Goal: Navigation & Orientation: Find specific page/section

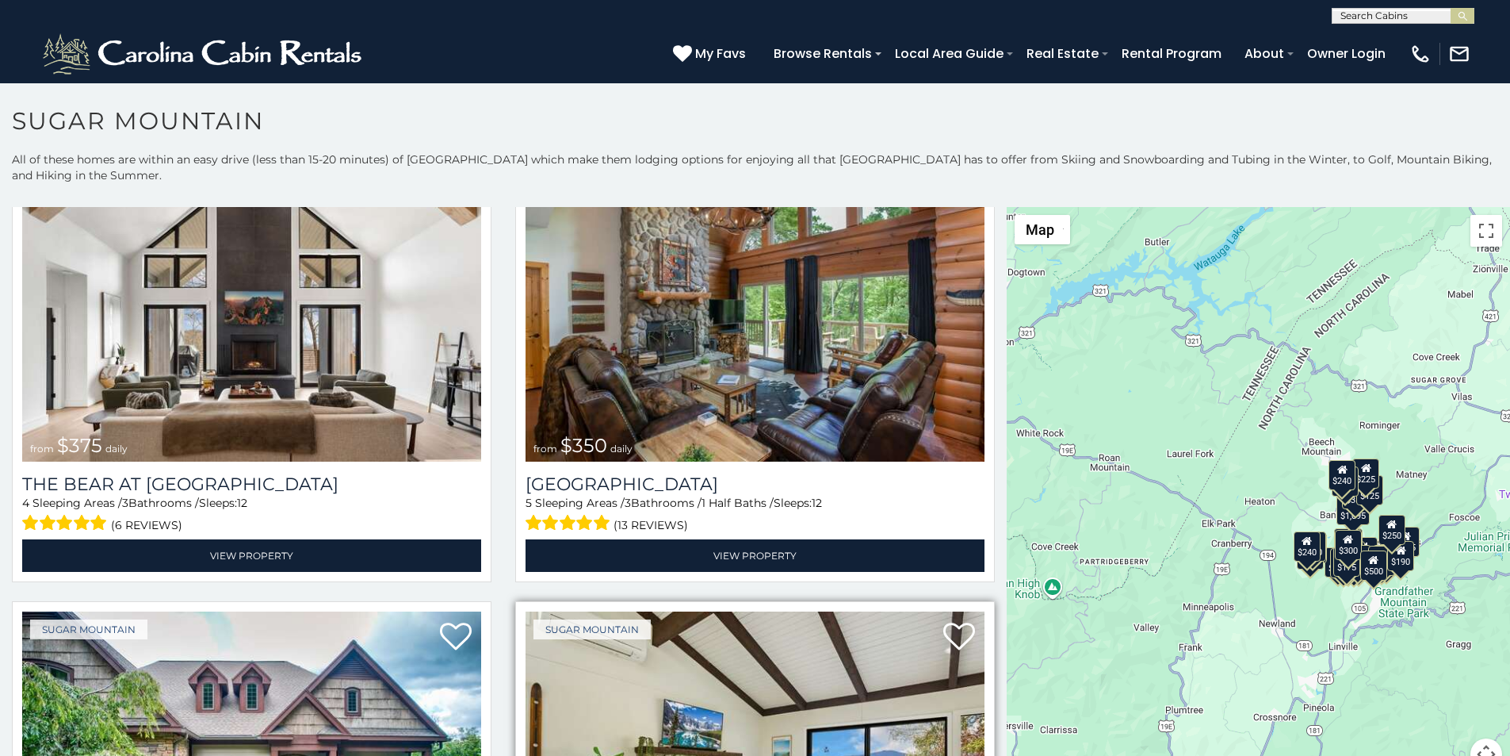
scroll to position [198, 0]
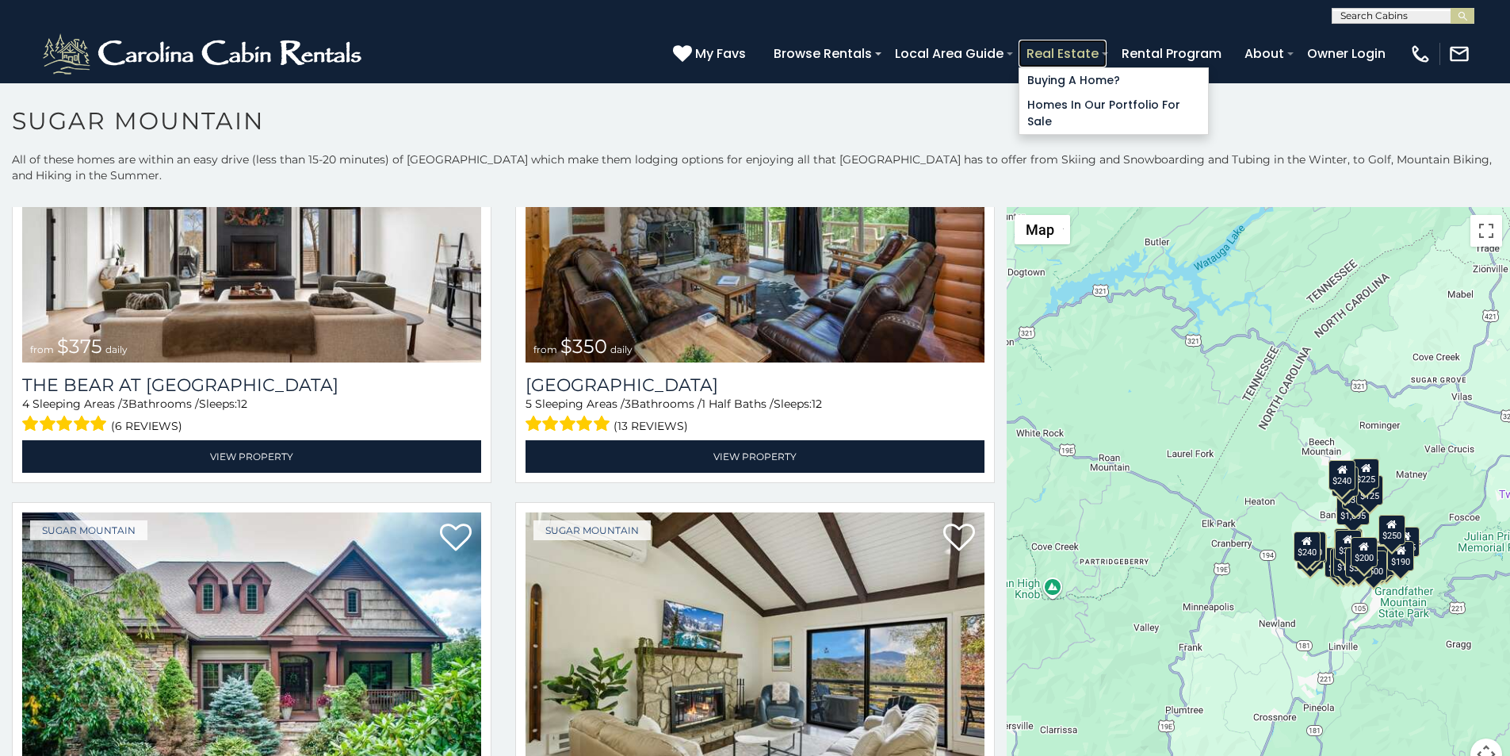
click at [1107, 44] on link "Real Estate" at bounding box center [1063, 54] width 88 height 28
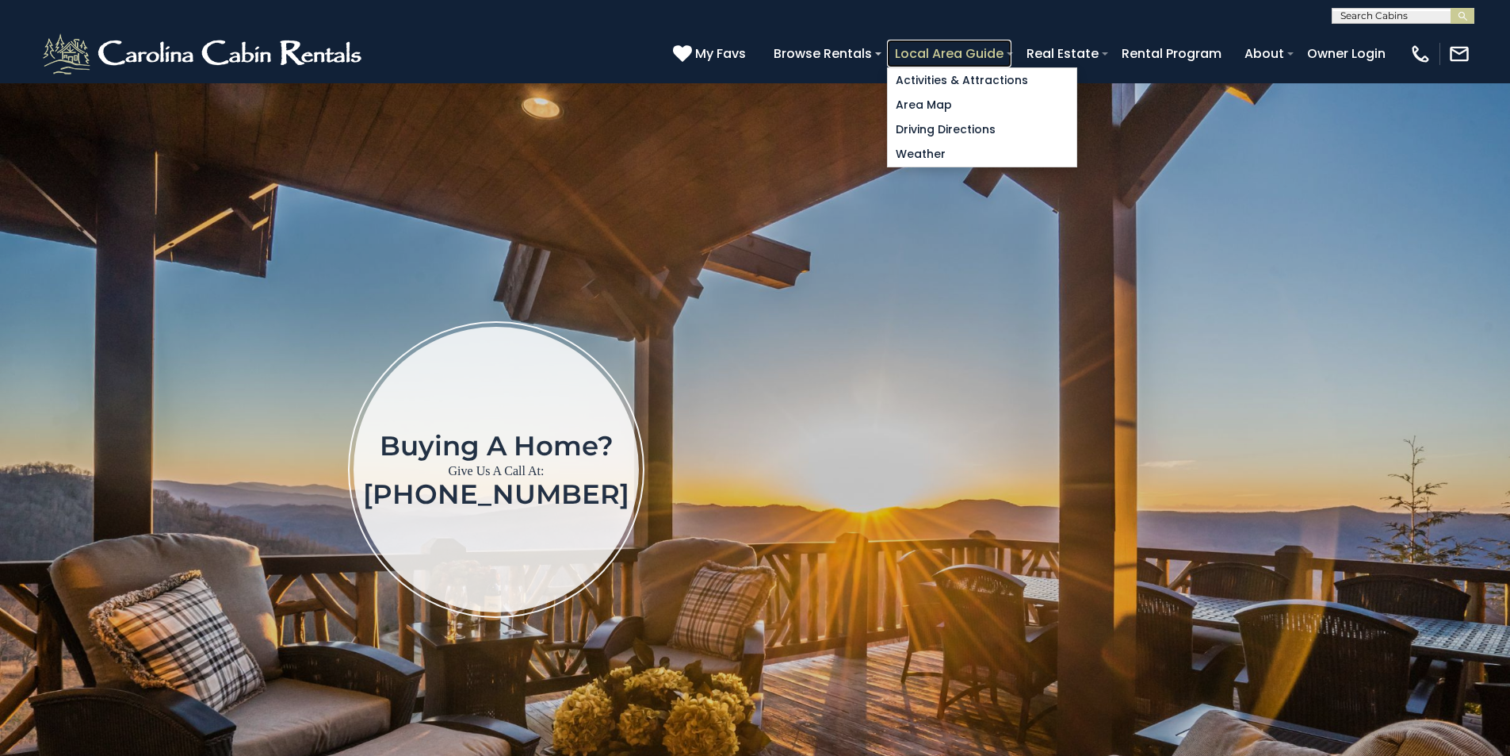
click at [1012, 47] on link "Local Area Guide" at bounding box center [949, 54] width 124 height 28
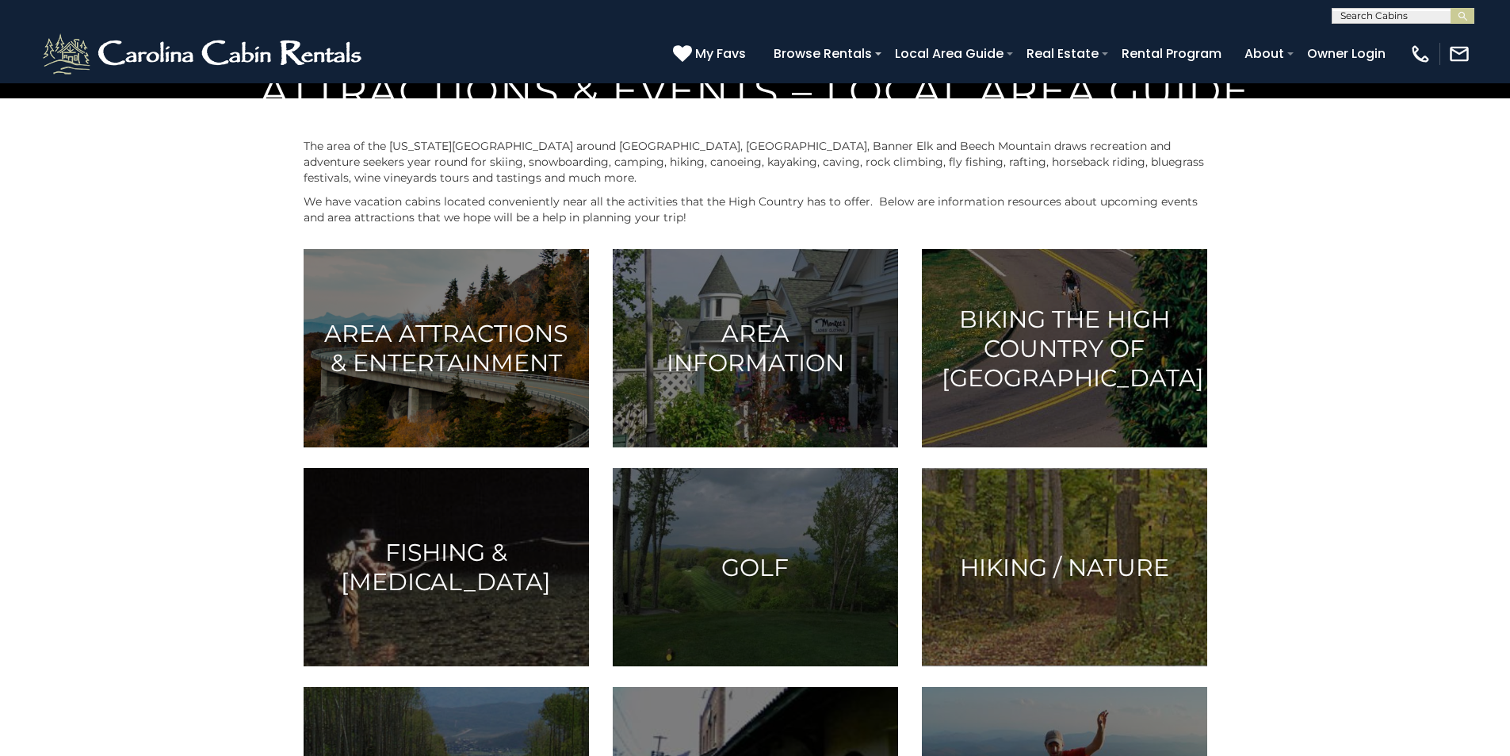
scroll to position [660, 0]
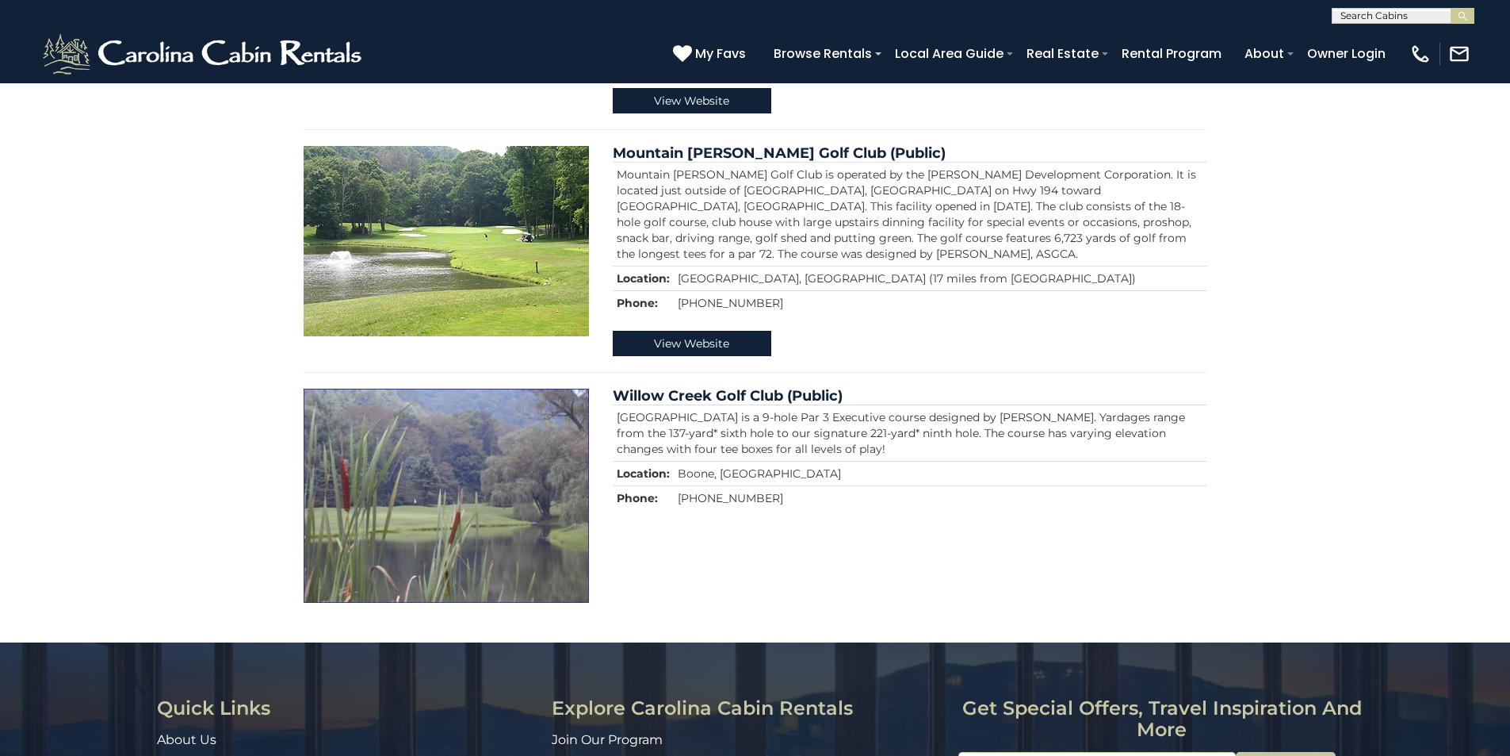
scroll to position [738, 0]
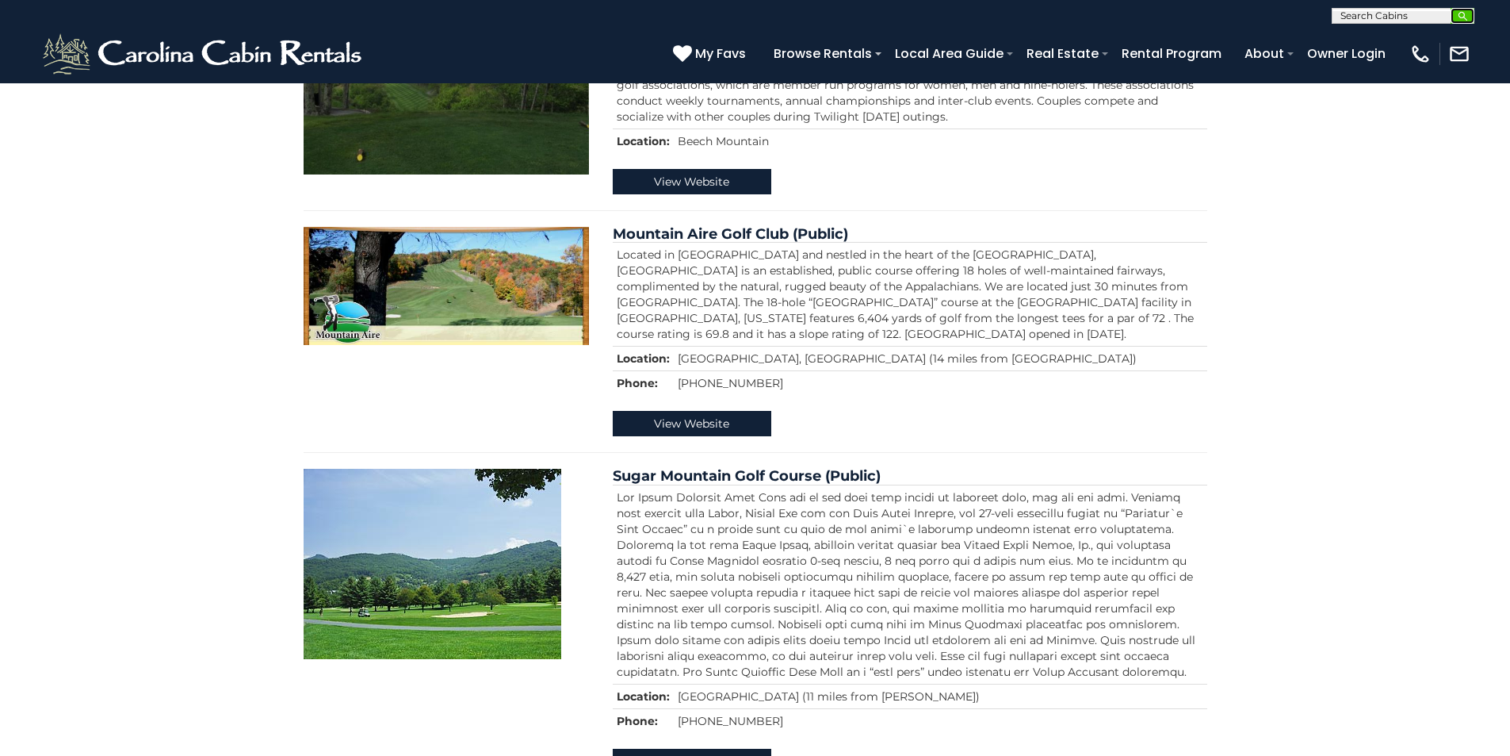
click at [1465, 17] on img "submit" at bounding box center [1463, 16] width 12 height 12
